Goal: Navigation & Orientation: Find specific page/section

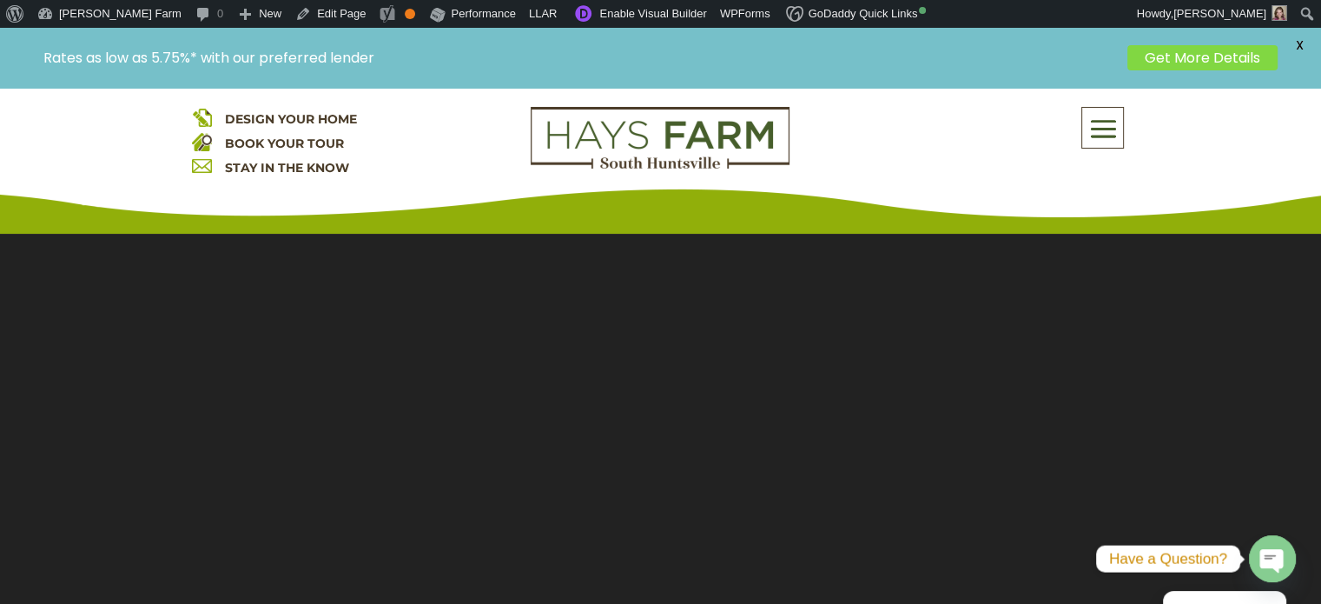
click at [1105, 134] on span at bounding box center [1102, 129] width 41 height 40
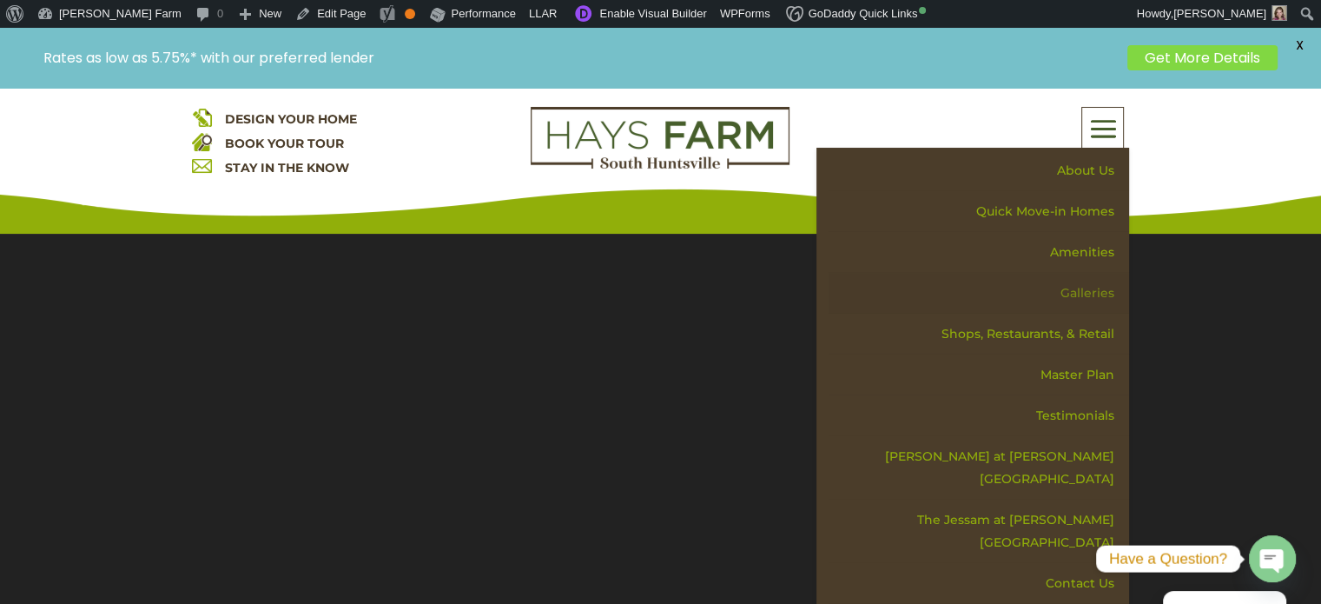
click at [1094, 288] on link "Galleries" at bounding box center [979, 293] width 301 height 41
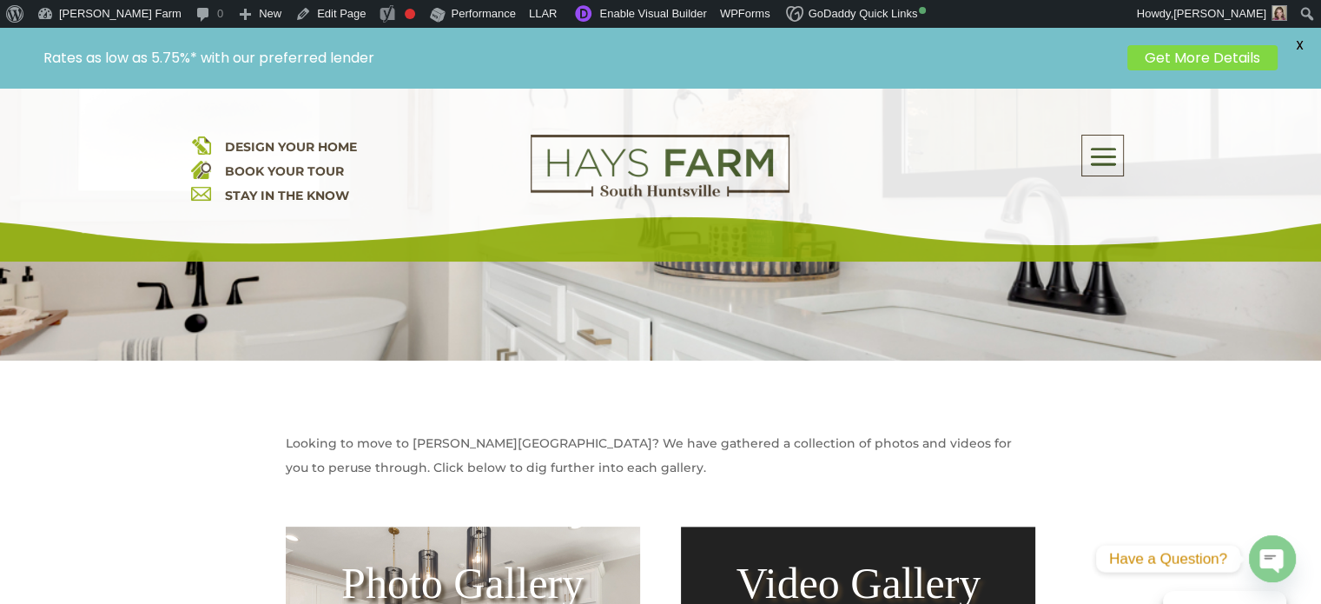
scroll to position [782, 0]
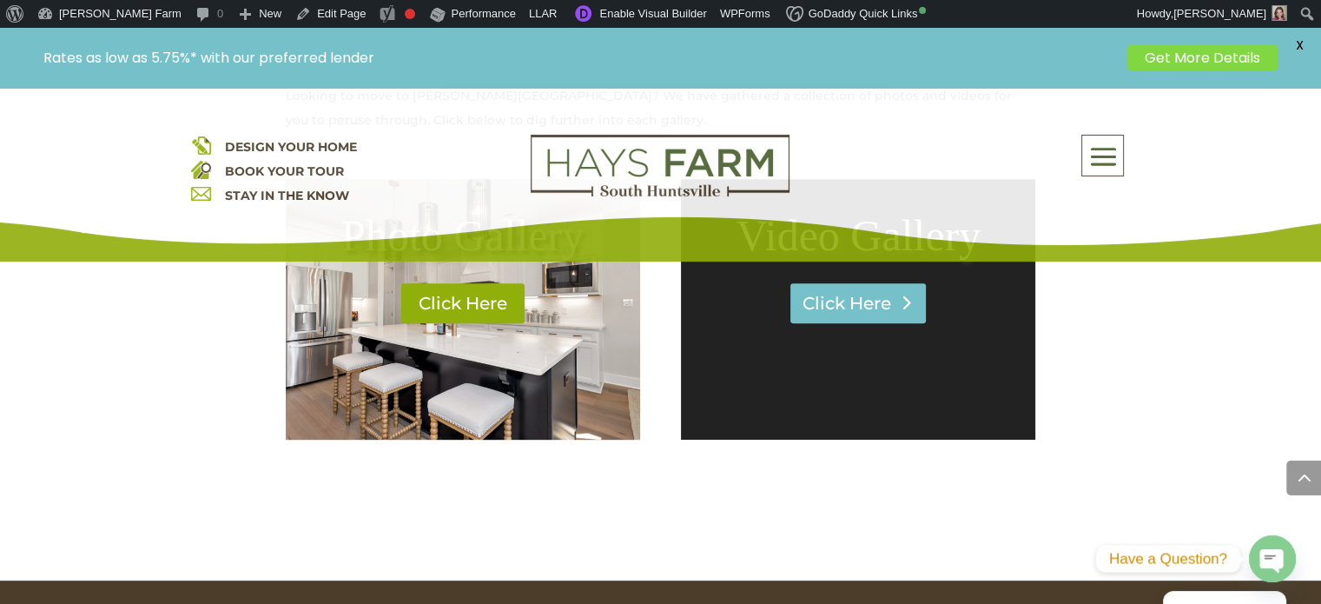
click at [849, 308] on link "Click Here" at bounding box center [858, 303] width 136 height 40
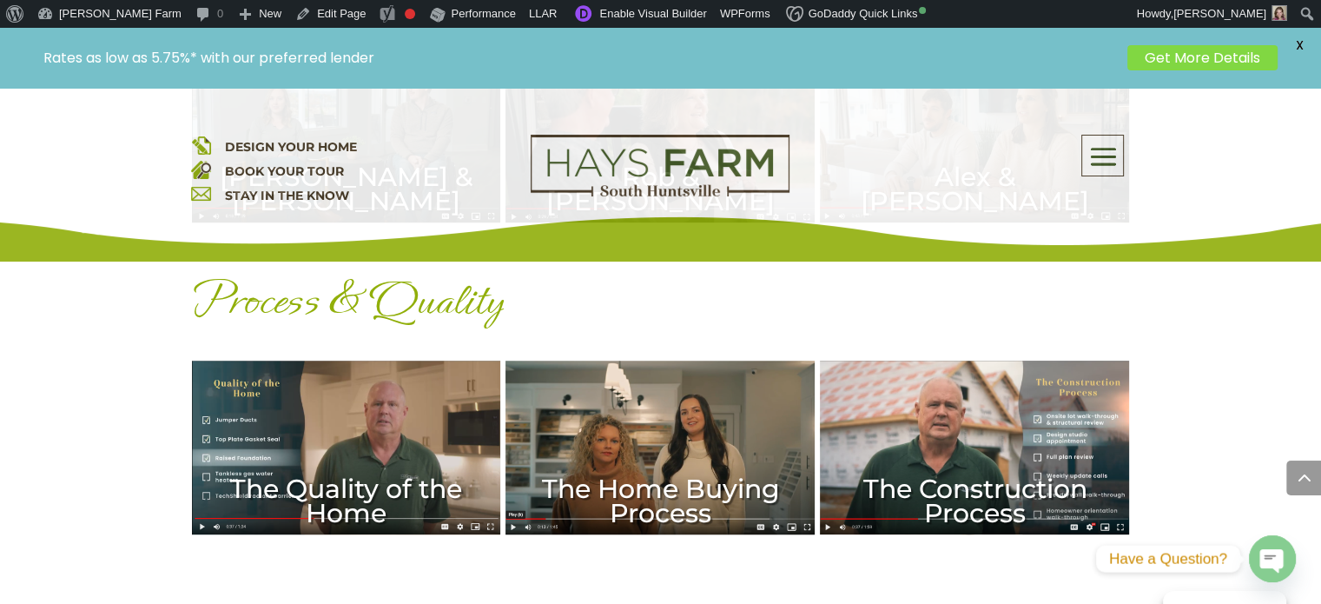
scroll to position [1216, 0]
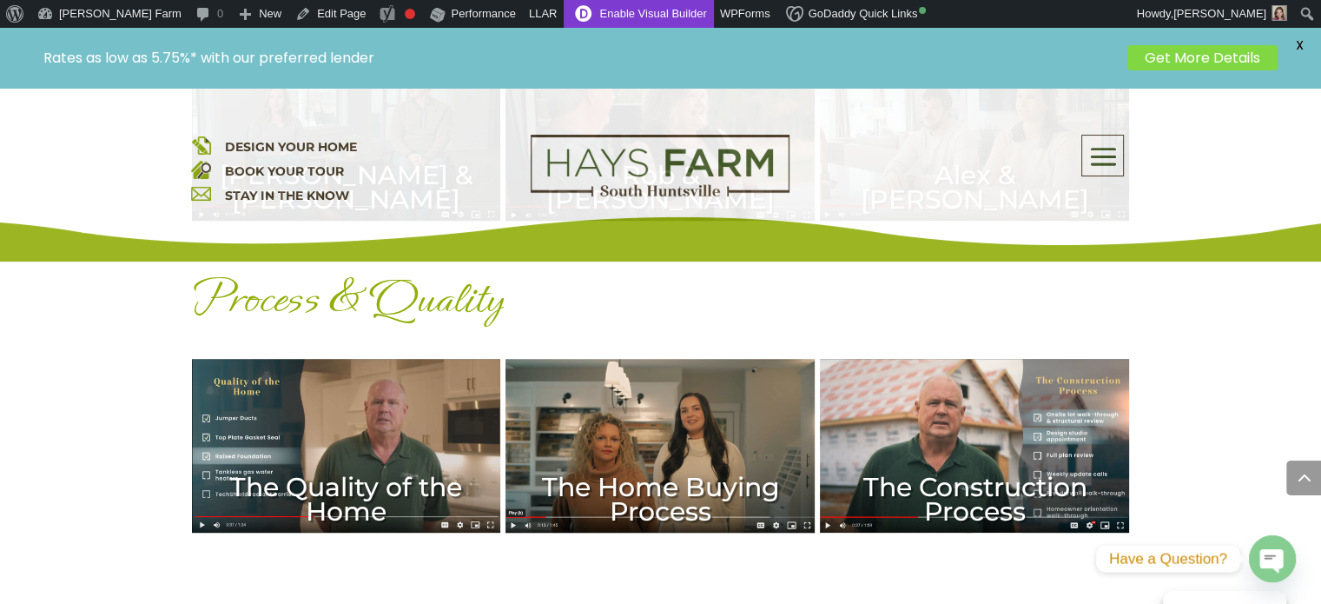
click at [564, 10] on link "Enable Visual Builder" at bounding box center [638, 14] width 149 height 28
